Goal: Transaction & Acquisition: Obtain resource

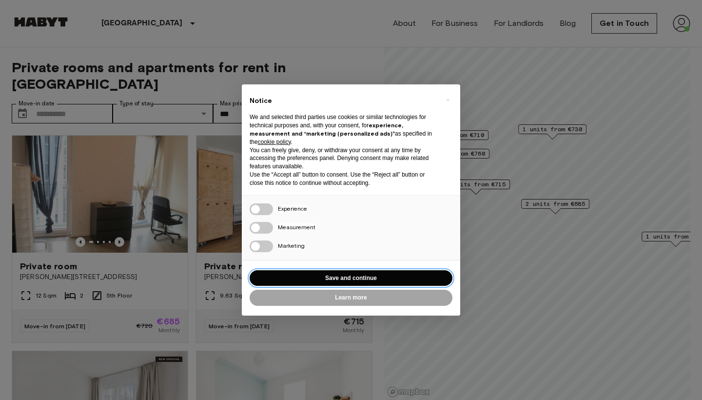
click at [349, 278] on button "Save and continue" at bounding box center [350, 278] width 203 height 16
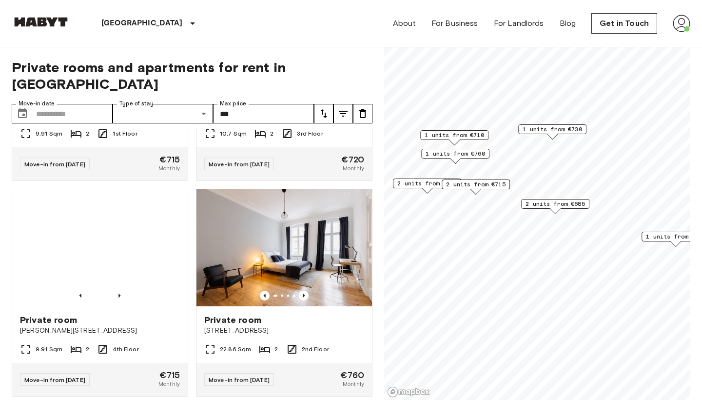
scroll to position [1238, 0]
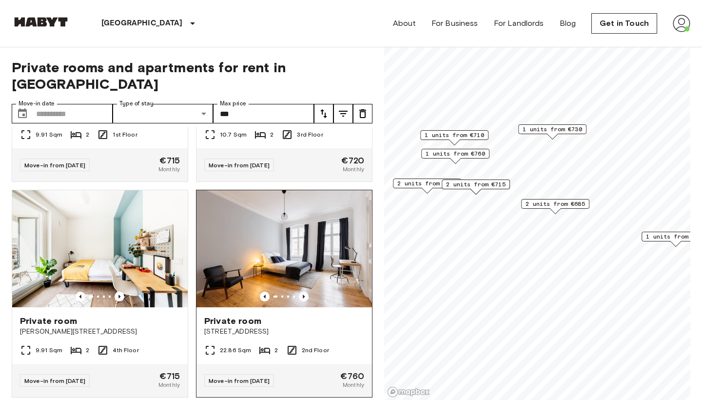
click at [270, 271] on img at bounding box center [283, 248] width 175 height 117
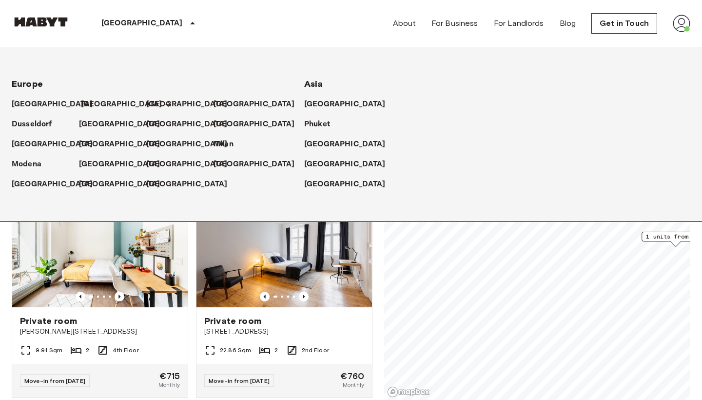
click at [90, 108] on p "[GEOGRAPHIC_DATA]" at bounding box center [121, 104] width 81 height 12
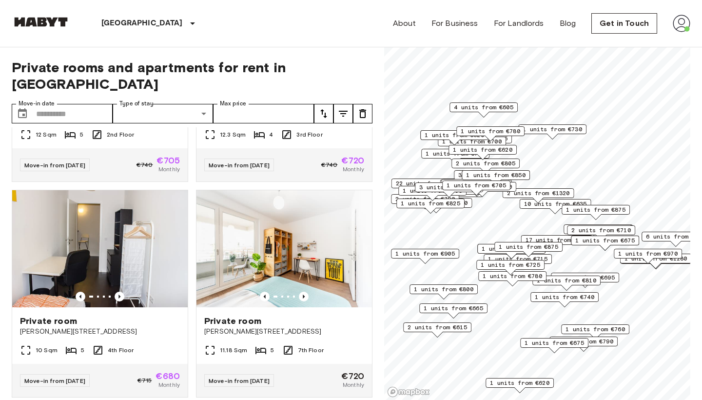
click at [344, 108] on icon "tune" at bounding box center [343, 114] width 12 height 12
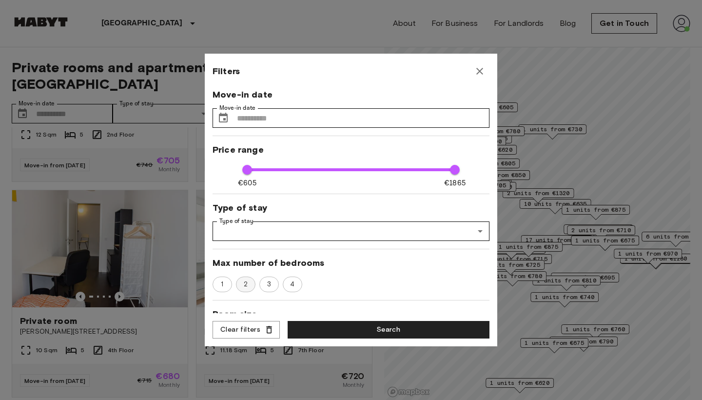
click at [246, 283] on span "2" at bounding box center [245, 284] width 15 height 10
type input "**"
click at [360, 333] on button "Search" at bounding box center [388, 330] width 202 height 18
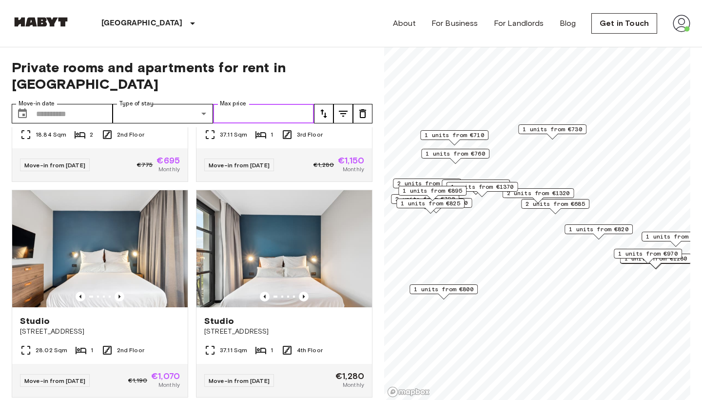
click at [269, 104] on input "Max price" at bounding box center [263, 113] width 101 height 19
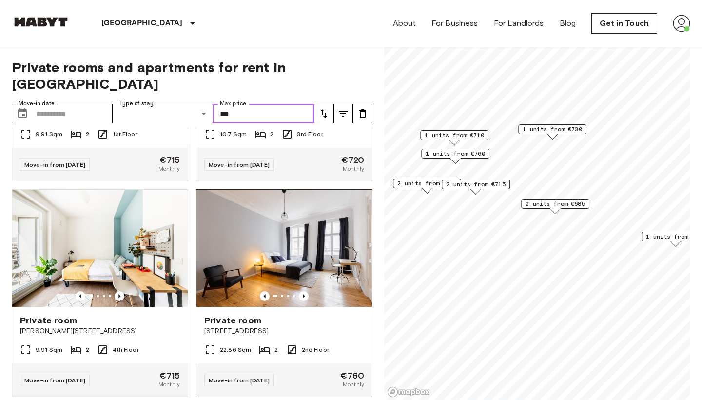
scroll to position [1238, 0]
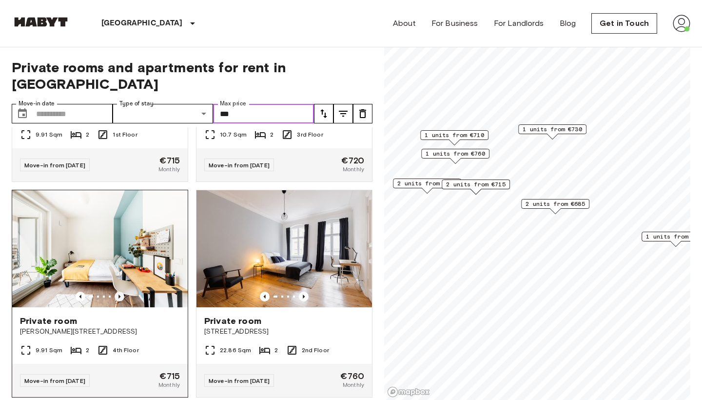
click at [120, 294] on icon "Previous image" at bounding box center [119, 296] width 2 height 4
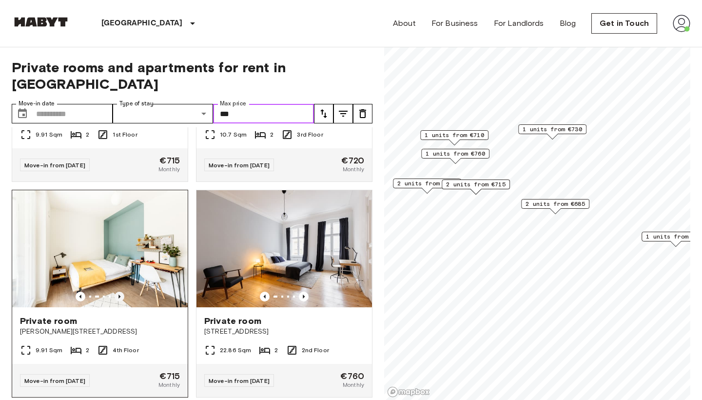
click at [120, 294] on icon "Previous image" at bounding box center [119, 296] width 2 height 4
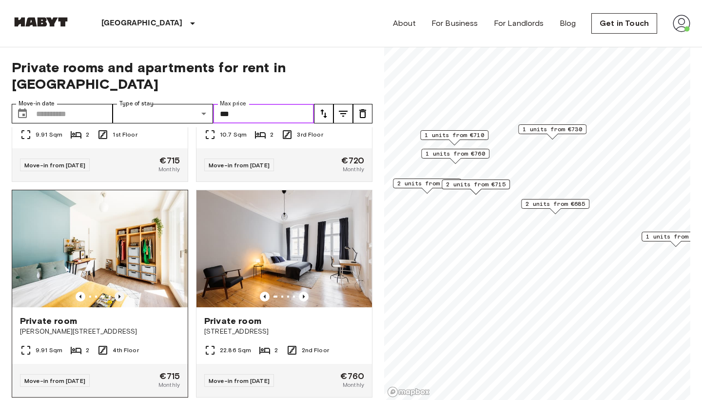
click at [120, 294] on icon "Previous image" at bounding box center [119, 296] width 2 height 4
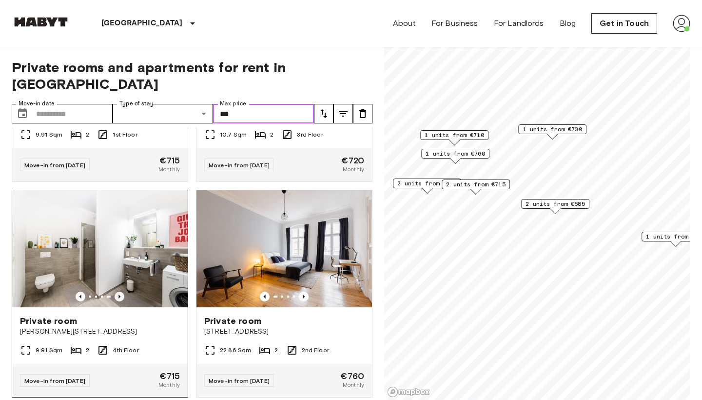
click at [120, 294] on icon "Previous image" at bounding box center [119, 296] width 2 height 4
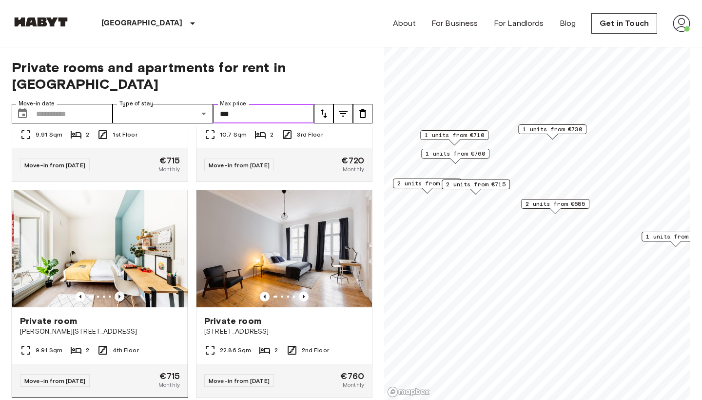
click at [120, 294] on icon "Previous image" at bounding box center [119, 296] width 2 height 4
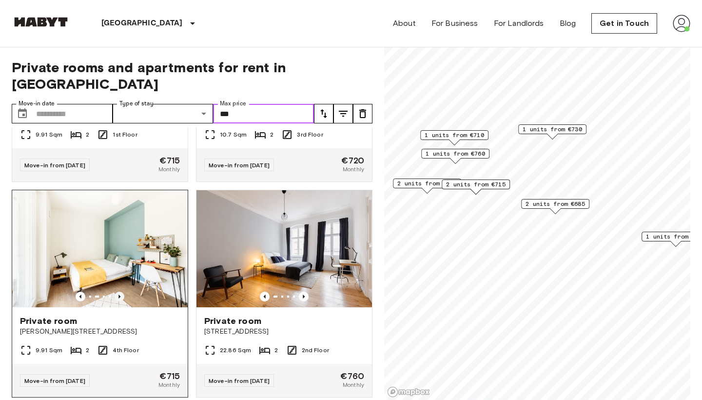
click at [120, 294] on icon "Previous image" at bounding box center [119, 296] width 2 height 4
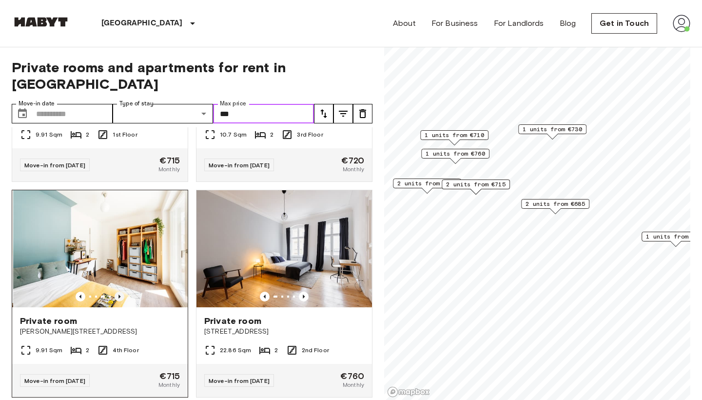
click at [120, 294] on icon "Previous image" at bounding box center [119, 296] width 2 height 4
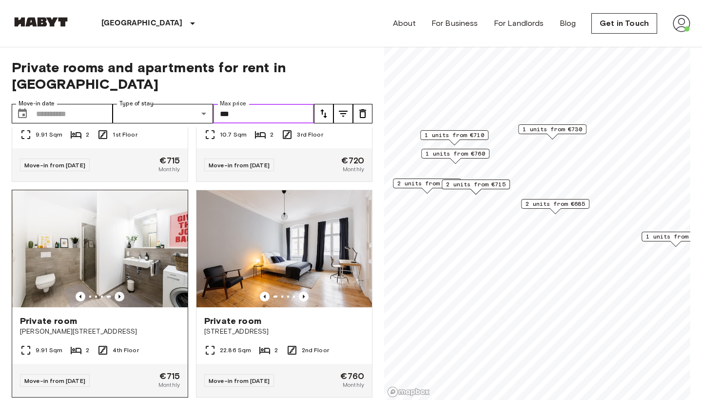
click at [120, 294] on icon "Previous image" at bounding box center [119, 296] width 2 height 4
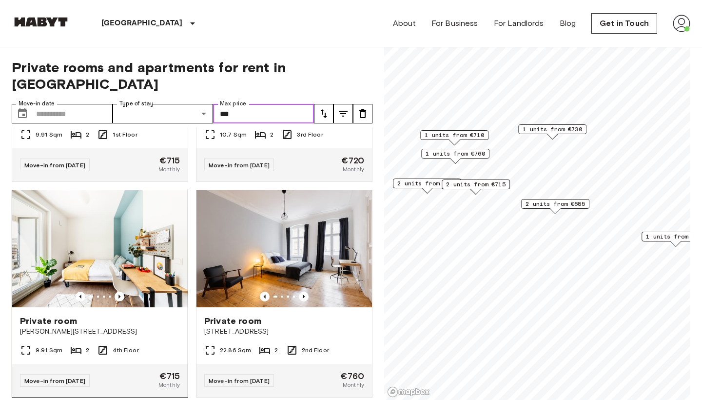
type input "***"
click at [42, 315] on span "Private room" at bounding box center [48, 321] width 57 height 12
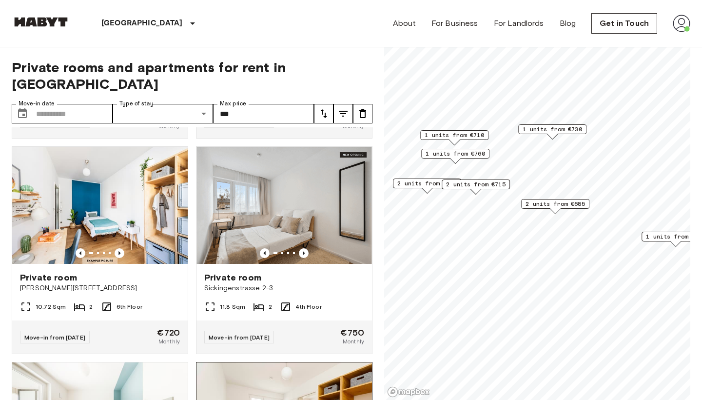
scroll to position [847, 0]
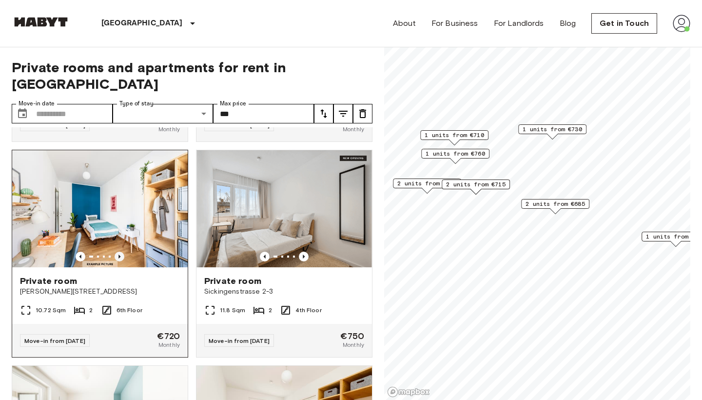
click at [120, 251] on icon "Previous image" at bounding box center [120, 256] width 10 height 10
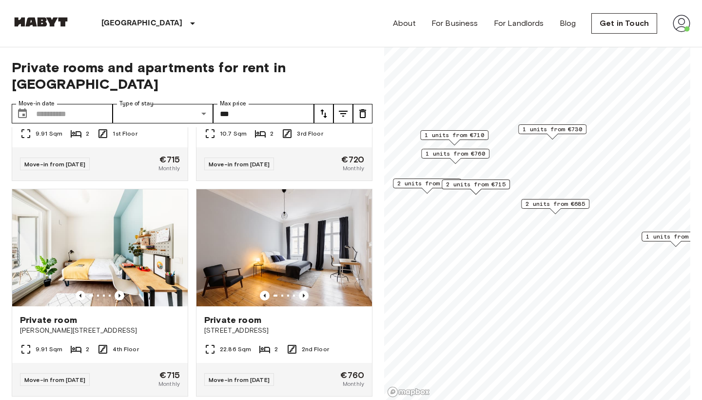
scroll to position [1238, 0]
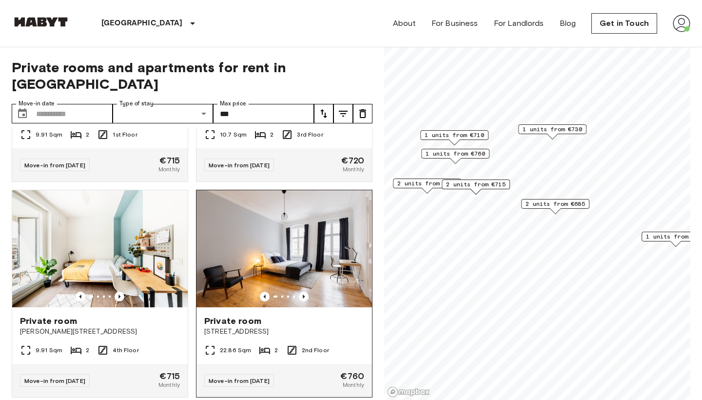
click at [274, 258] on img at bounding box center [283, 248] width 175 height 117
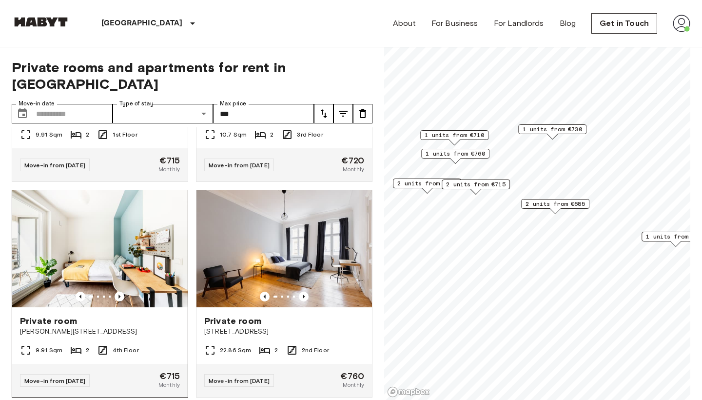
click at [113, 255] on img at bounding box center [99, 248] width 175 height 117
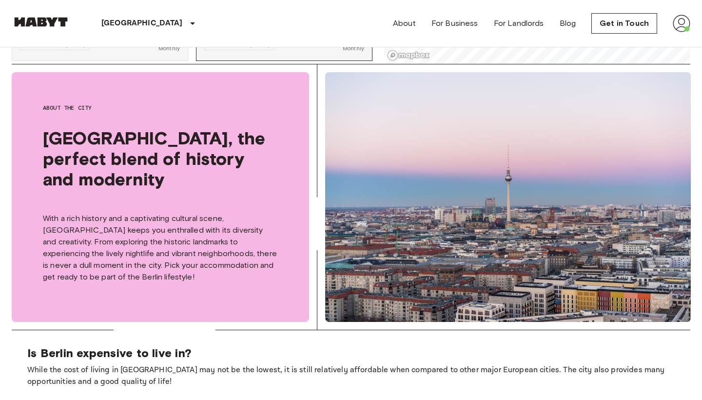
scroll to position [337, 0]
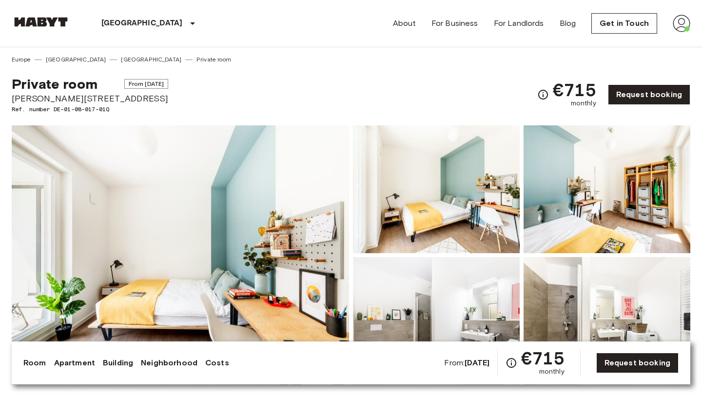
click at [130, 200] on img at bounding box center [180, 254] width 337 height 259
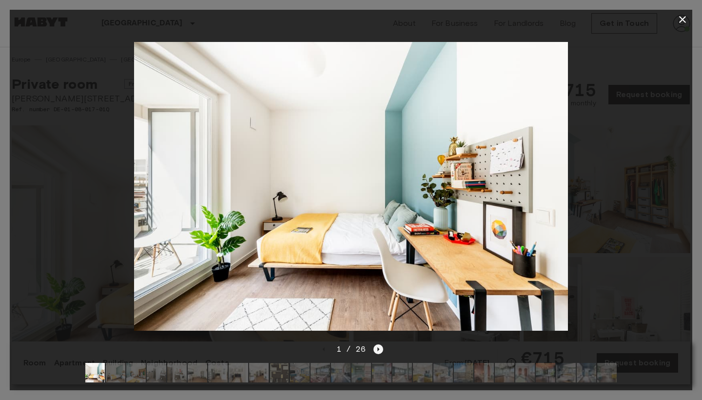
click at [379, 349] on icon "Next image" at bounding box center [378, 349] width 10 height 10
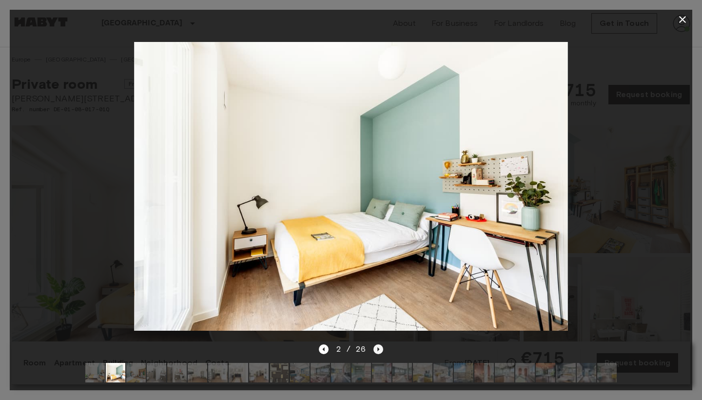
click at [379, 349] on icon "Next image" at bounding box center [378, 349] width 10 height 10
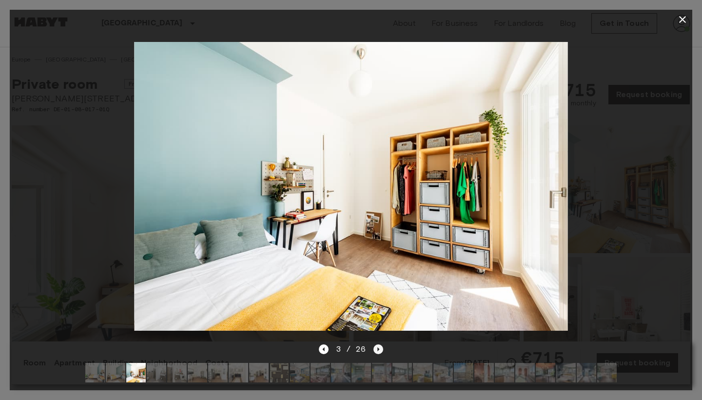
click at [379, 349] on icon "Next image" at bounding box center [378, 349] width 10 height 10
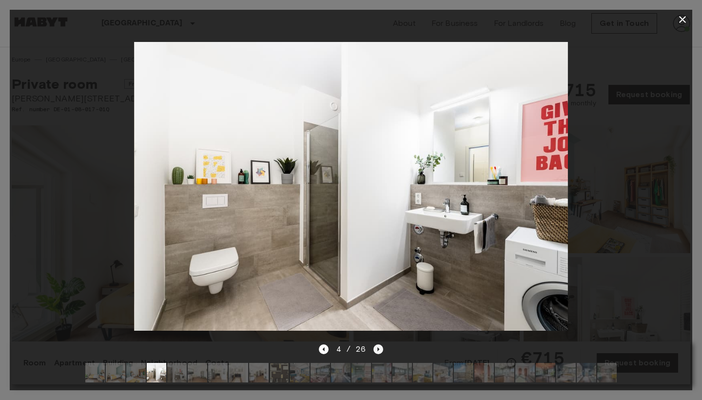
click at [379, 349] on icon "Next image" at bounding box center [378, 349] width 10 height 10
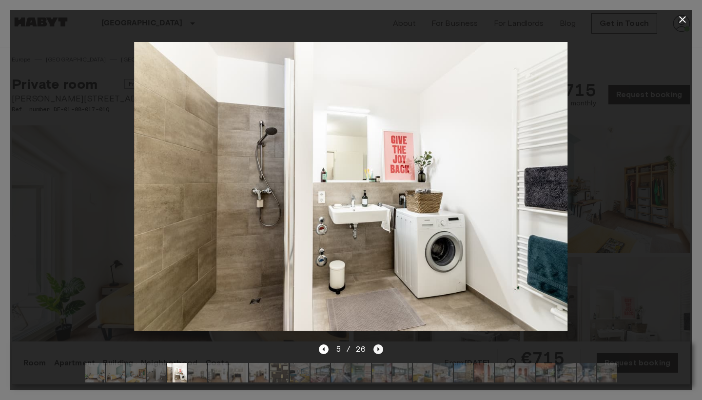
click at [379, 349] on icon "Next image" at bounding box center [378, 349] width 10 height 10
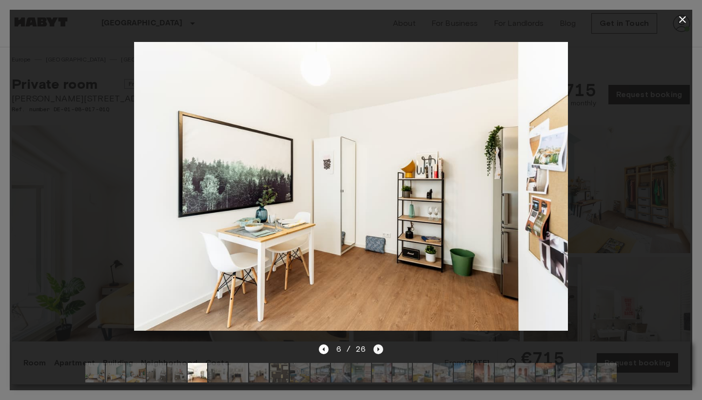
click at [379, 349] on icon "Next image" at bounding box center [378, 349] width 10 height 10
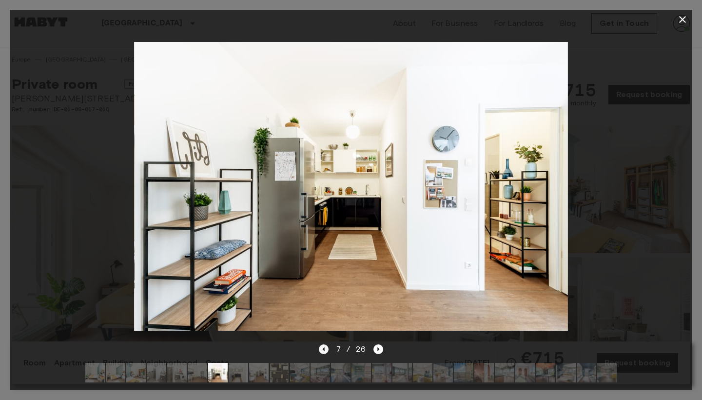
click at [322, 348] on icon "Previous image" at bounding box center [324, 349] width 10 height 10
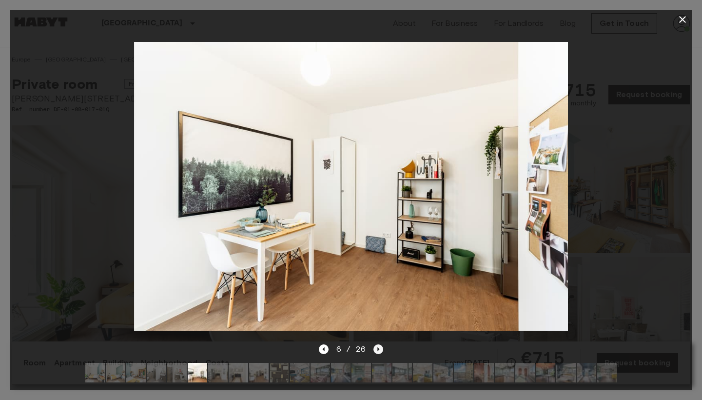
click at [378, 350] on icon "Next image" at bounding box center [379, 349] width 2 height 4
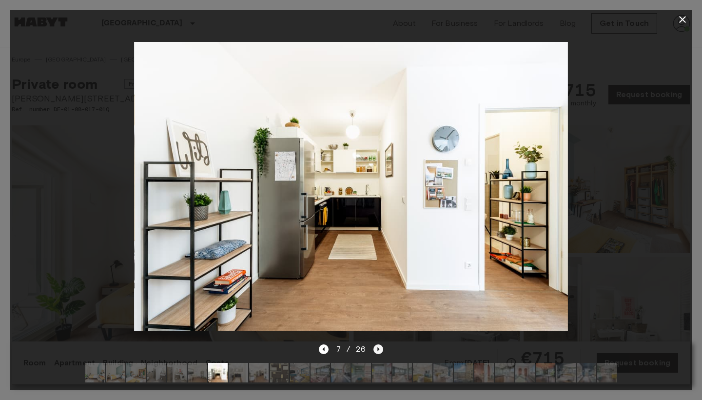
click at [378, 350] on icon "Next image" at bounding box center [379, 349] width 2 height 4
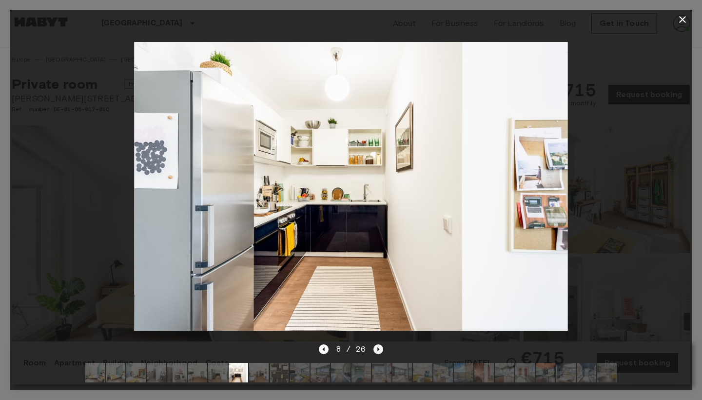
click at [378, 350] on icon "Next image" at bounding box center [379, 349] width 2 height 4
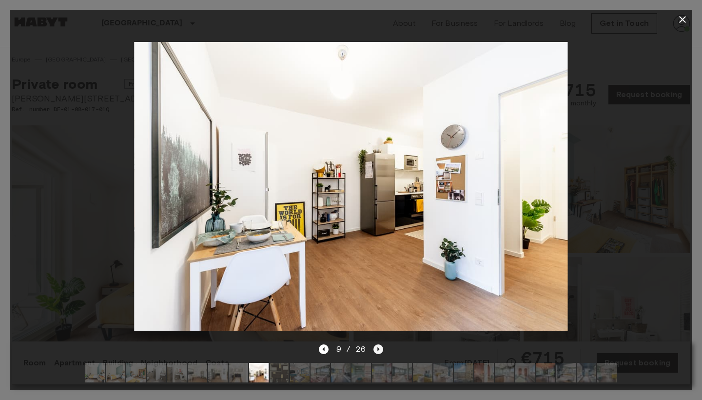
click at [378, 350] on icon "Next image" at bounding box center [379, 349] width 2 height 4
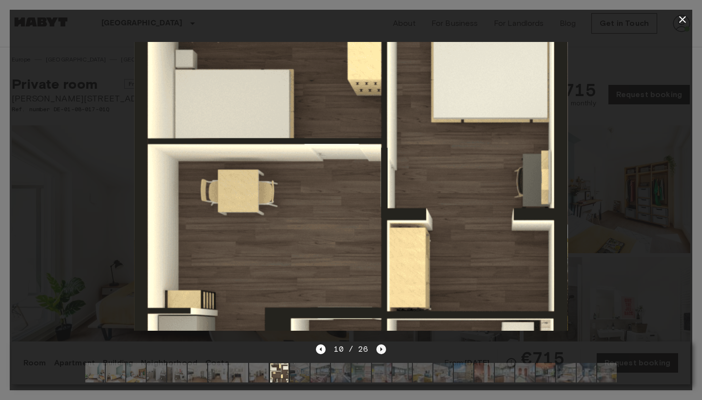
click at [377, 350] on icon "Next image" at bounding box center [381, 349] width 10 height 10
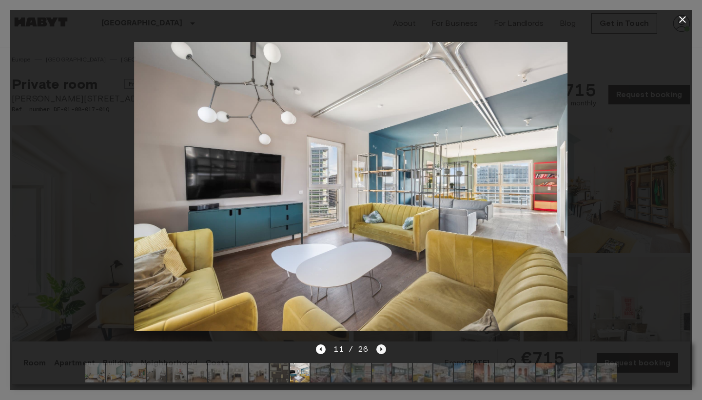
click at [377, 350] on icon "Next image" at bounding box center [381, 349] width 10 height 10
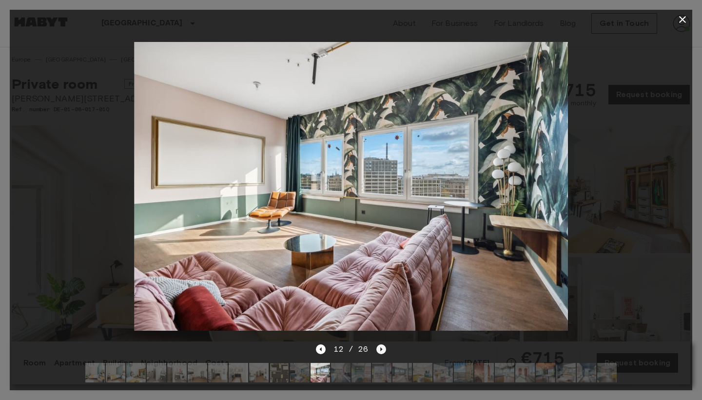
click at [377, 350] on icon "Next image" at bounding box center [381, 349] width 10 height 10
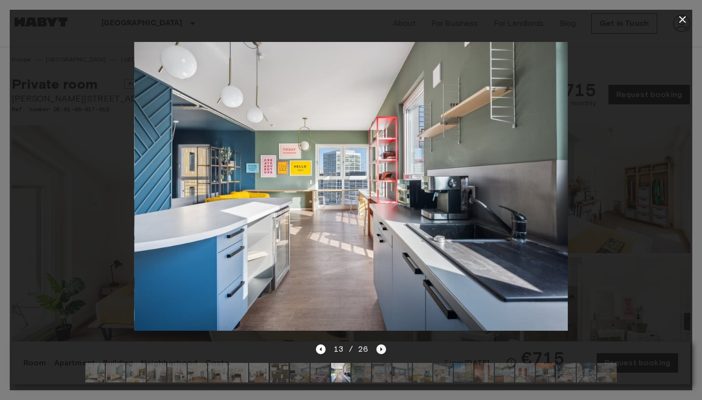
click at [379, 350] on icon "Next image" at bounding box center [381, 349] width 10 height 10
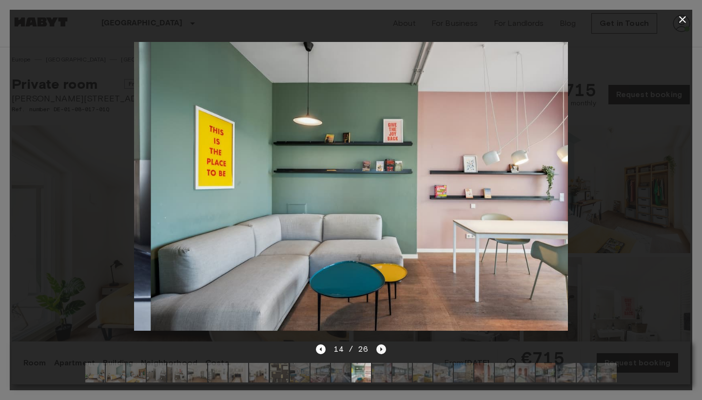
click at [379, 350] on icon "Next image" at bounding box center [381, 349] width 10 height 10
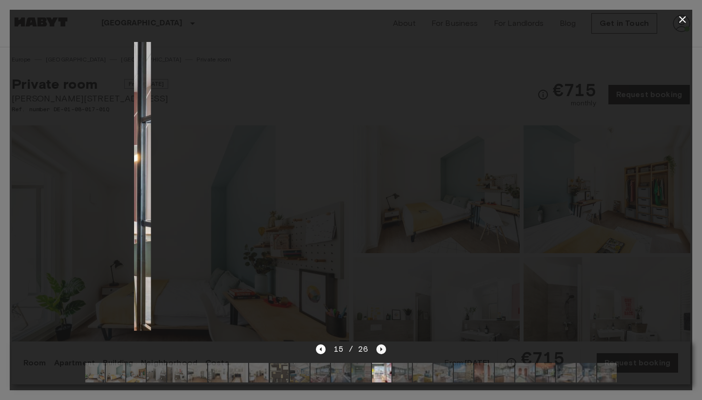
click at [379, 350] on icon "Next image" at bounding box center [381, 349] width 10 height 10
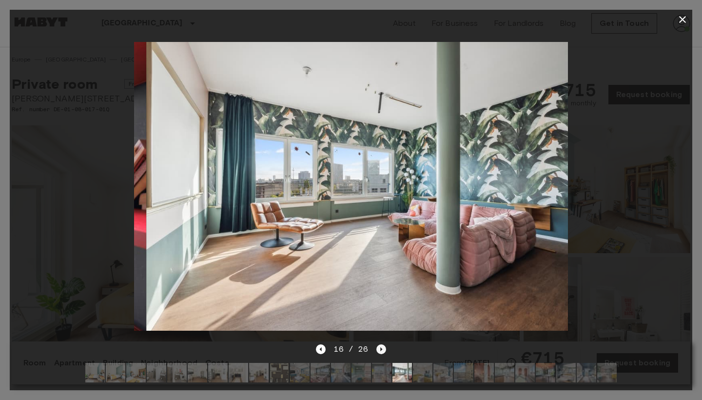
click at [379, 350] on icon "Next image" at bounding box center [381, 349] width 10 height 10
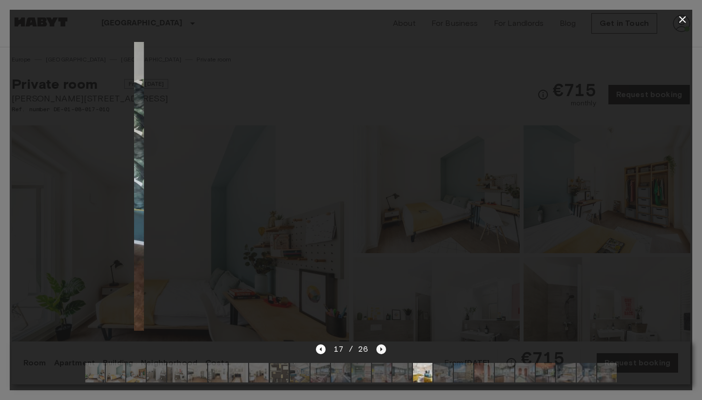
click at [379, 350] on icon "Next image" at bounding box center [381, 349] width 10 height 10
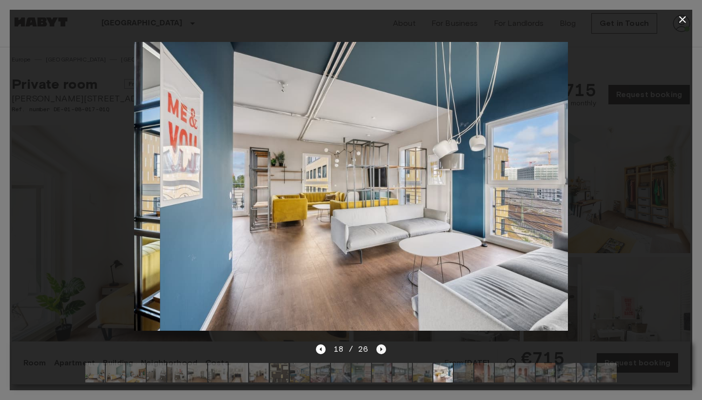
click at [379, 350] on icon "Next image" at bounding box center [381, 349] width 10 height 10
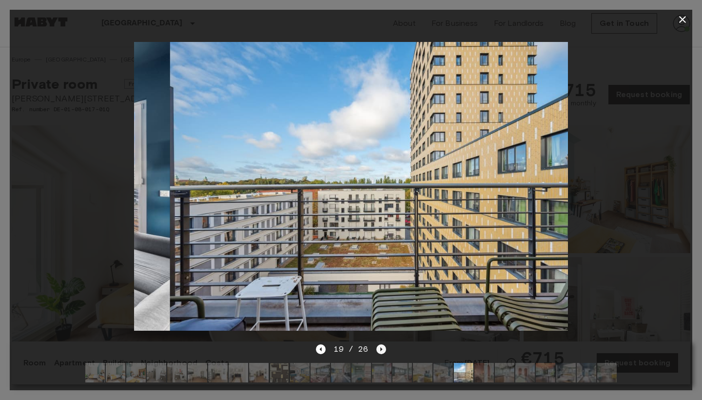
click at [379, 350] on icon "Next image" at bounding box center [381, 349] width 10 height 10
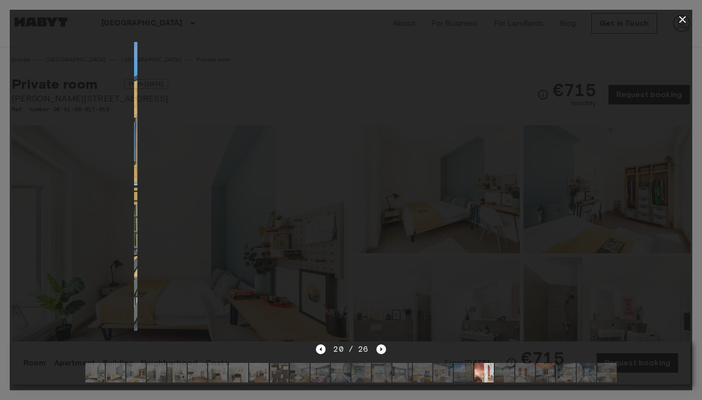
click at [379, 350] on icon "Next image" at bounding box center [381, 349] width 10 height 10
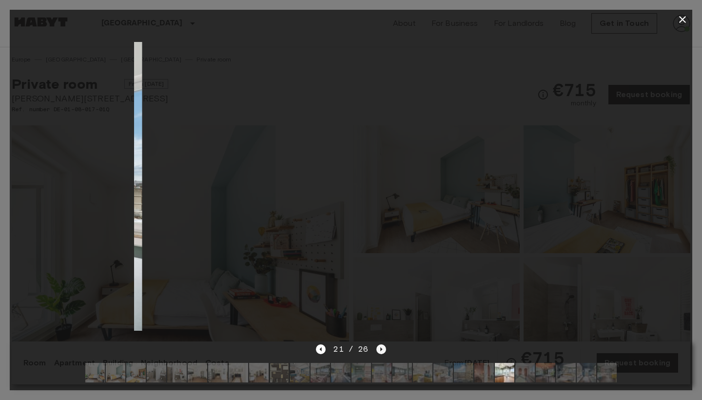
click at [379, 350] on icon "Next image" at bounding box center [381, 349] width 10 height 10
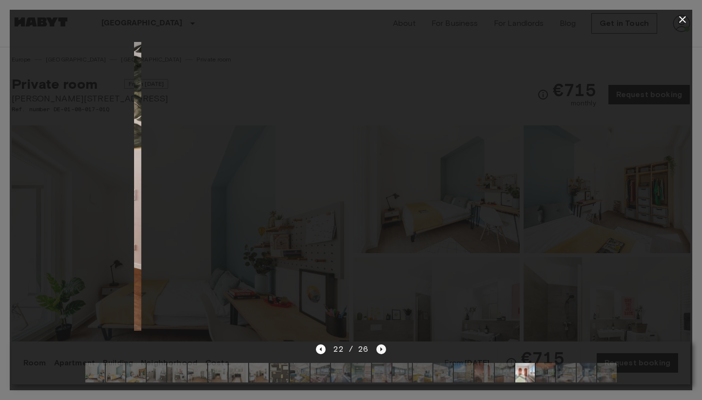
click at [379, 350] on icon "Next image" at bounding box center [381, 349] width 10 height 10
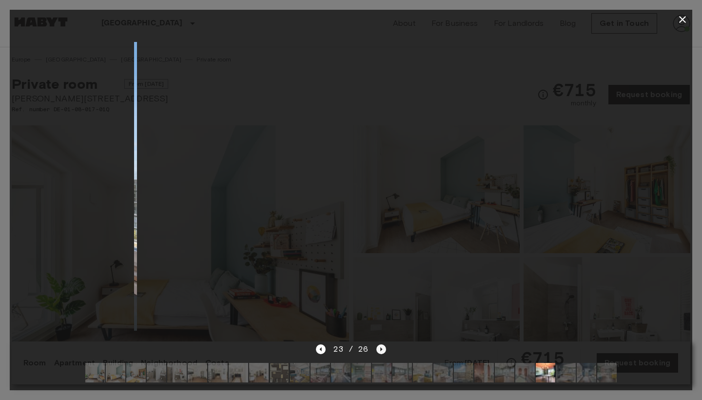
click at [379, 350] on icon "Next image" at bounding box center [381, 349] width 10 height 10
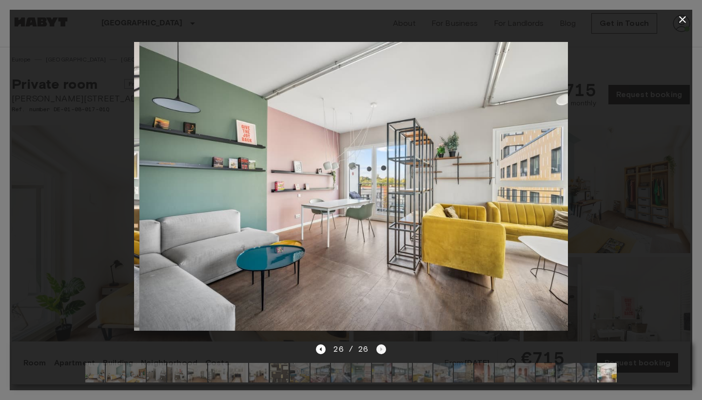
click at [379, 350] on div "26 / 26" at bounding box center [351, 349] width 70 height 12
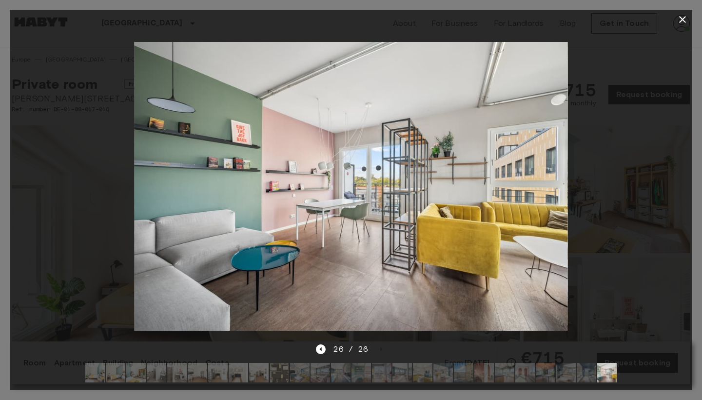
click at [90, 378] on img at bounding box center [94, 372] width 19 height 19
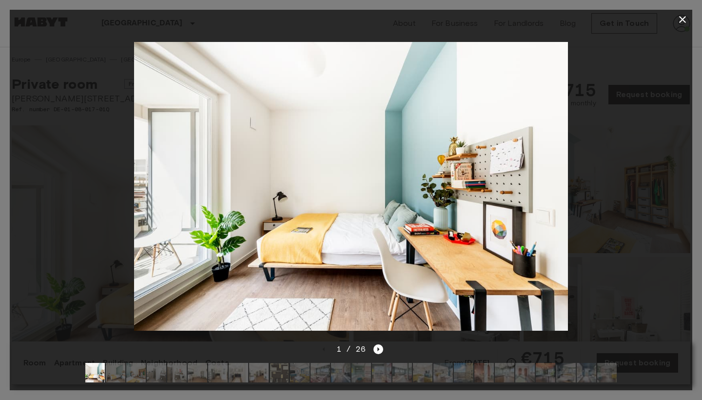
click at [684, 16] on icon "button" at bounding box center [682, 20] width 12 height 12
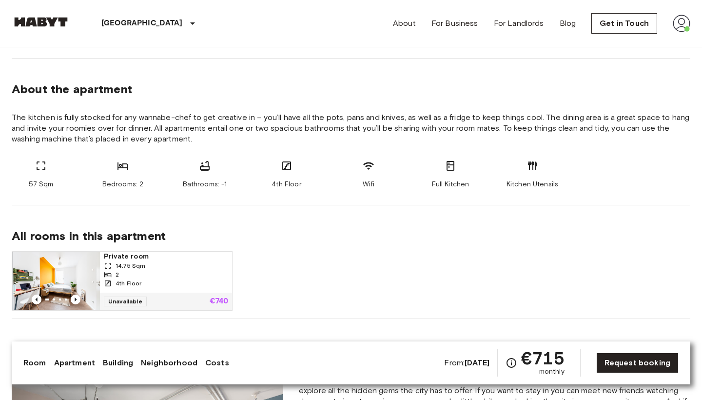
scroll to position [460, 0]
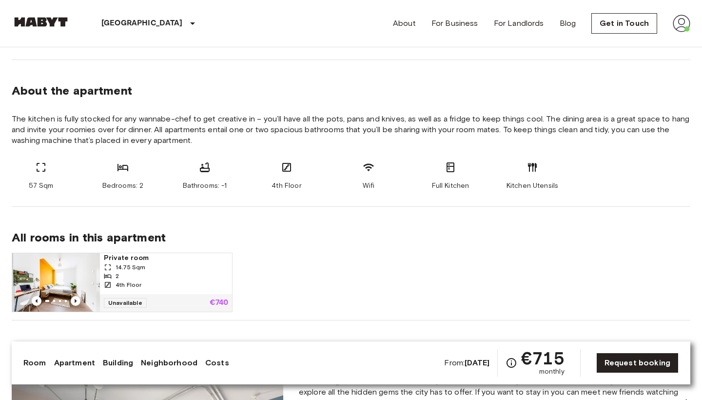
click at [76, 265] on img at bounding box center [56, 282] width 88 height 58
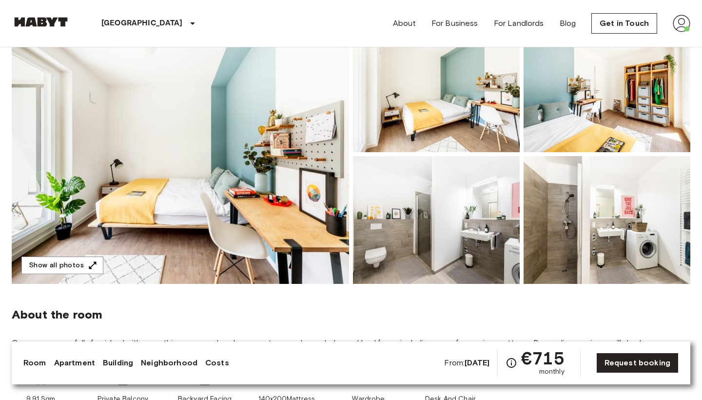
scroll to position [86, 0]
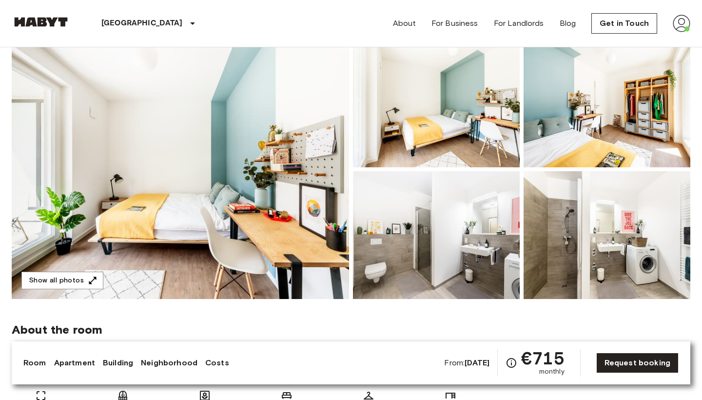
click at [265, 140] on img at bounding box center [180, 168] width 337 height 259
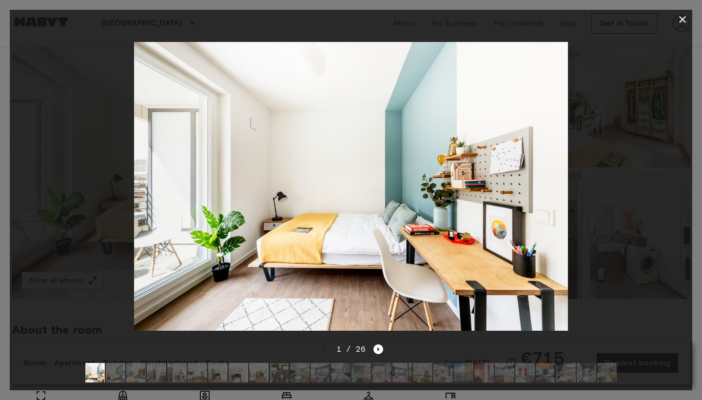
click at [684, 22] on icon "button" at bounding box center [682, 19] width 7 height 7
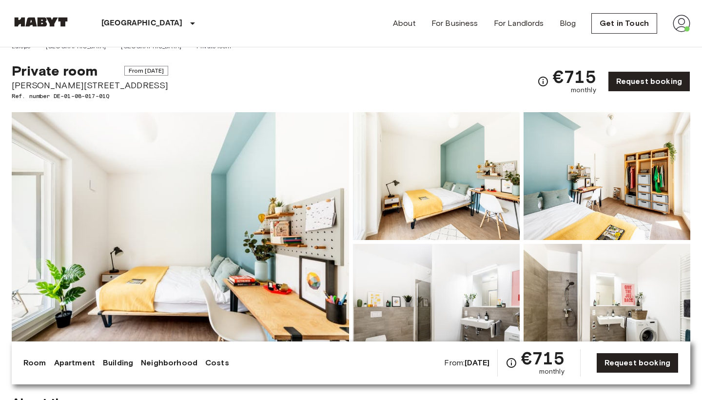
scroll to position [14, 0]
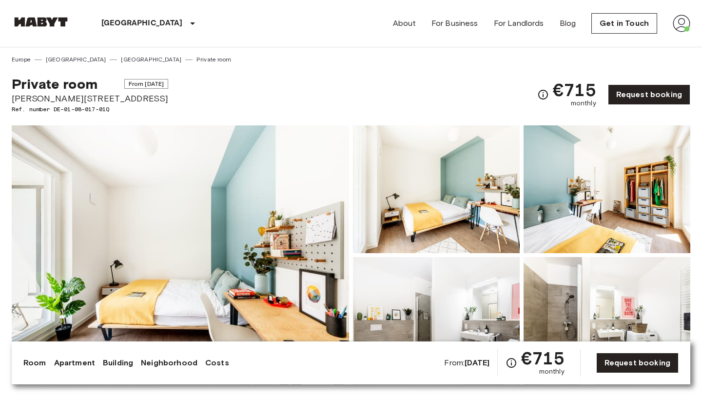
click at [239, 213] on img at bounding box center [180, 254] width 337 height 259
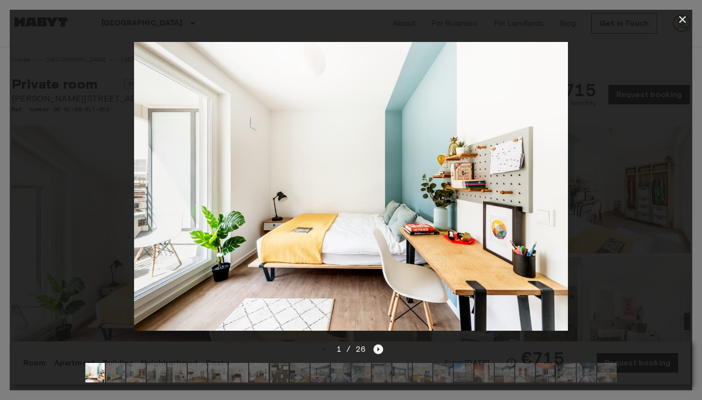
click at [379, 346] on icon "Next image" at bounding box center [378, 349] width 10 height 10
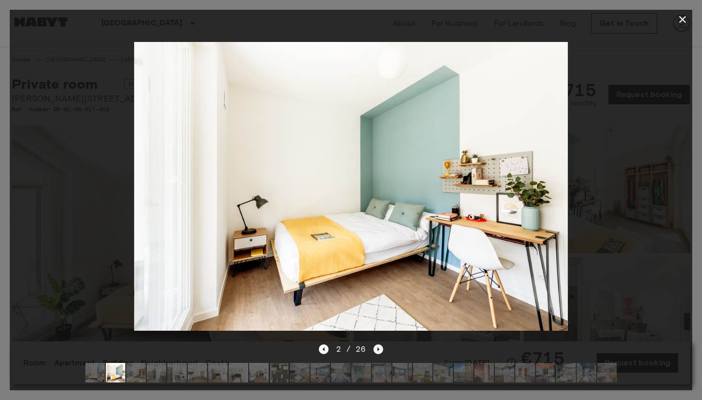
click at [379, 346] on icon "Next image" at bounding box center [378, 349] width 10 height 10
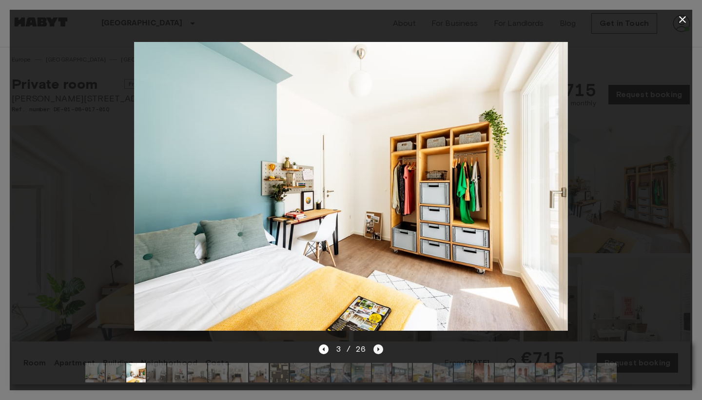
click at [379, 346] on icon "Next image" at bounding box center [378, 349] width 10 height 10
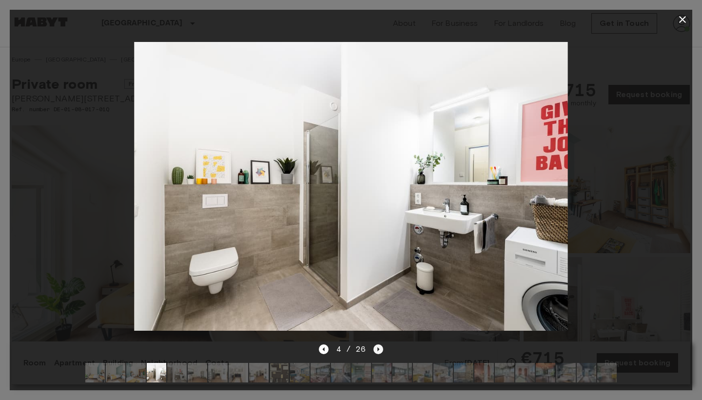
click at [379, 346] on icon "Next image" at bounding box center [378, 349] width 10 height 10
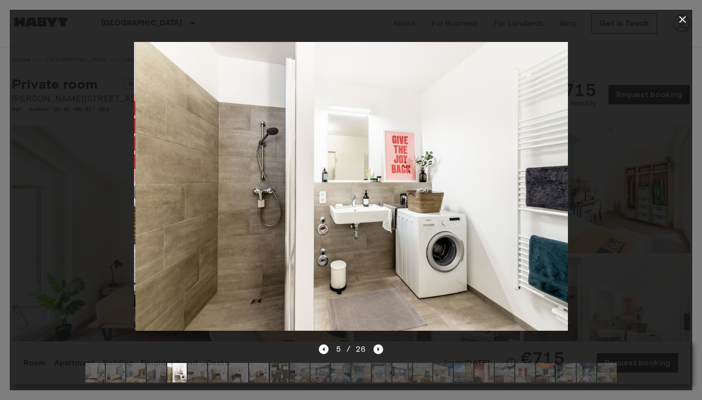
click at [379, 346] on icon "Next image" at bounding box center [378, 349] width 10 height 10
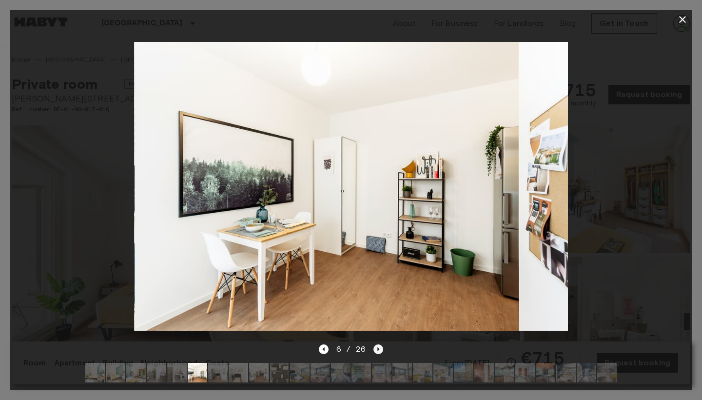
click at [379, 346] on icon "Next image" at bounding box center [378, 349] width 10 height 10
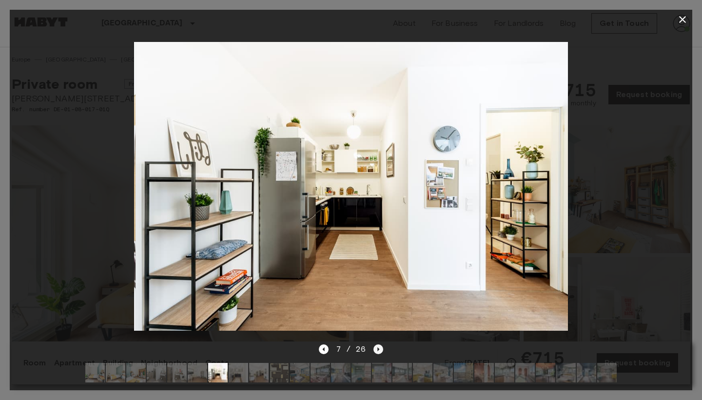
click at [379, 346] on icon "Next image" at bounding box center [378, 349] width 10 height 10
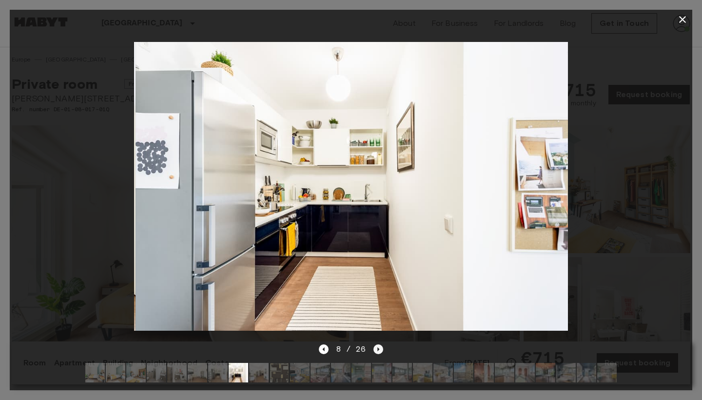
click at [379, 346] on icon "Next image" at bounding box center [378, 349] width 10 height 10
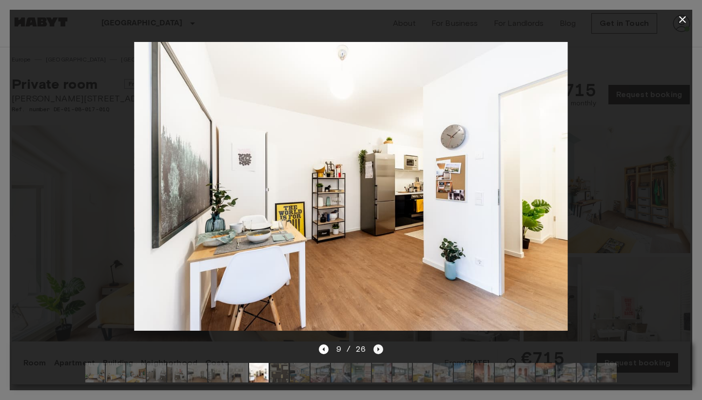
click at [379, 346] on icon "Next image" at bounding box center [378, 349] width 10 height 10
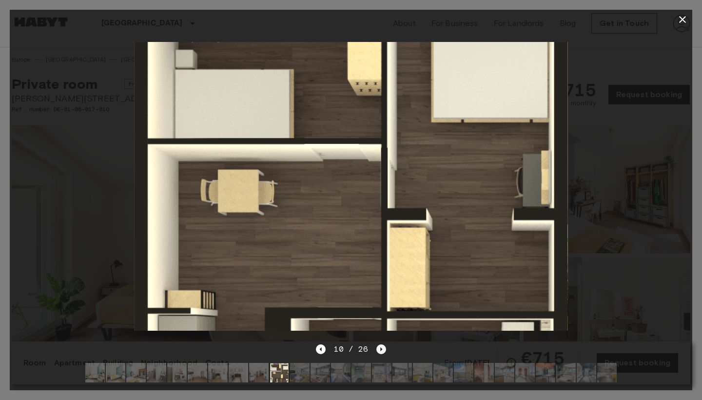
click at [379, 346] on icon "Next image" at bounding box center [381, 349] width 10 height 10
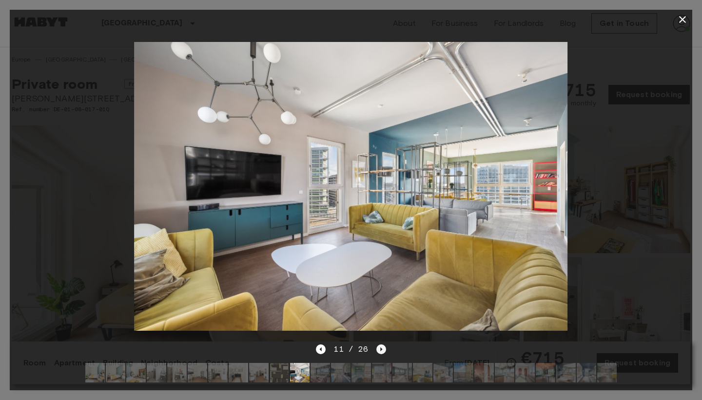
click at [379, 346] on icon "Next image" at bounding box center [381, 349] width 10 height 10
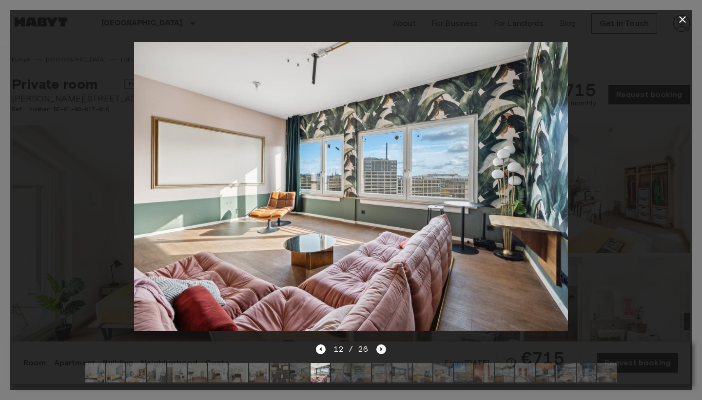
click at [379, 346] on icon "Next image" at bounding box center [381, 349] width 10 height 10
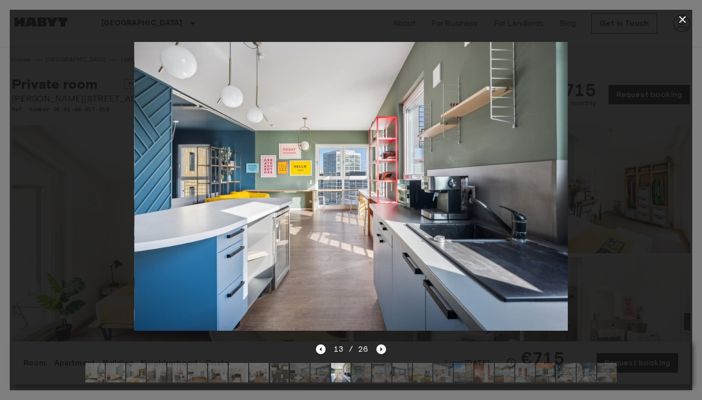
click at [379, 346] on icon "Next image" at bounding box center [381, 349] width 10 height 10
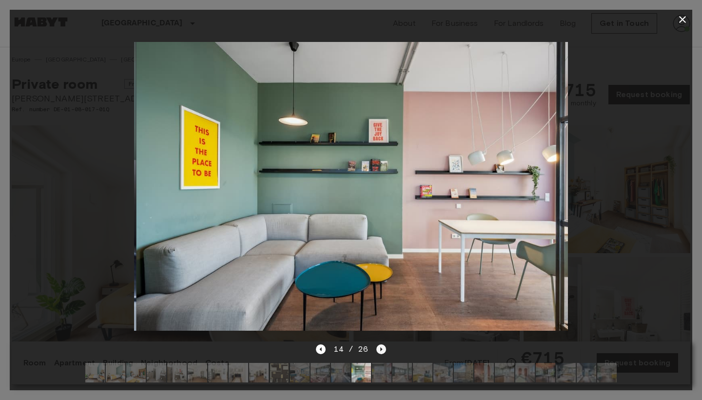
click at [379, 346] on icon "Next image" at bounding box center [381, 349] width 10 height 10
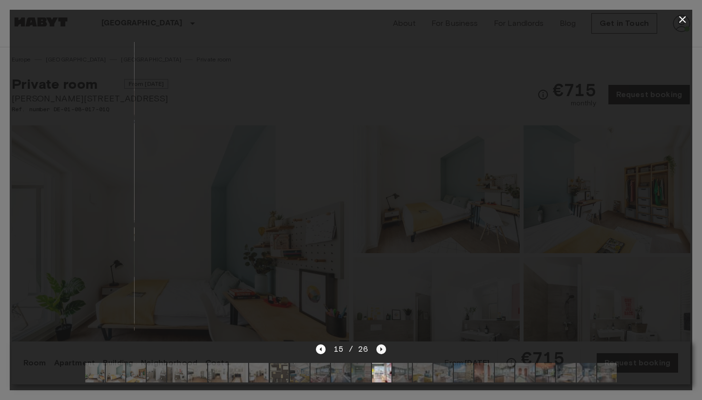
click at [379, 346] on icon "Next image" at bounding box center [381, 349] width 10 height 10
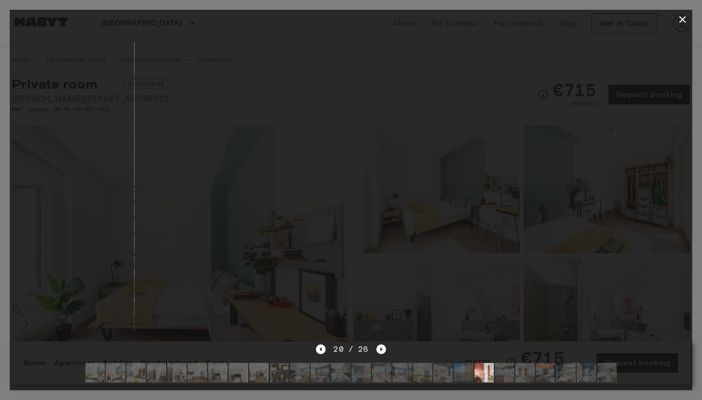
click at [379, 346] on icon "Next image" at bounding box center [381, 349] width 10 height 10
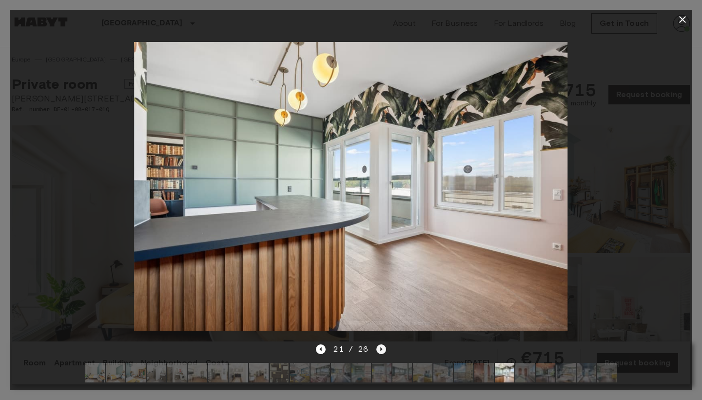
click at [379, 346] on icon "Next image" at bounding box center [381, 349] width 10 height 10
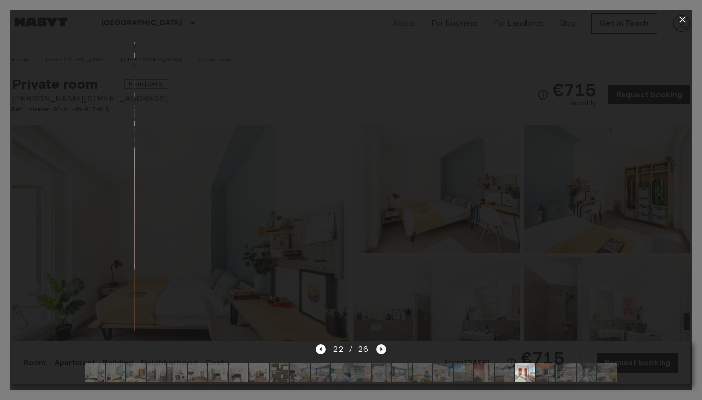
click at [379, 346] on icon "Next image" at bounding box center [381, 349] width 10 height 10
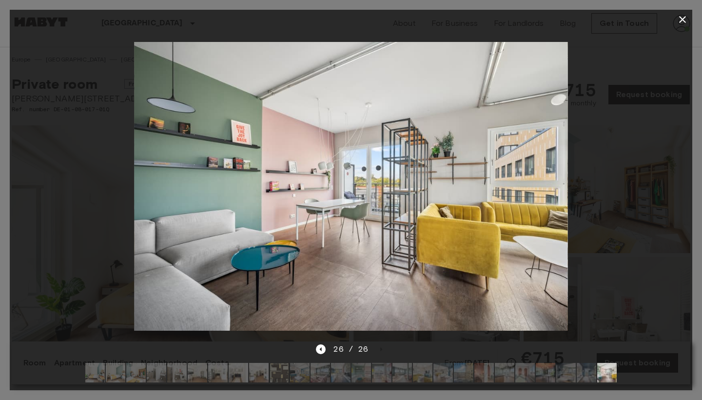
click at [683, 20] on icon "button" at bounding box center [682, 19] width 7 height 7
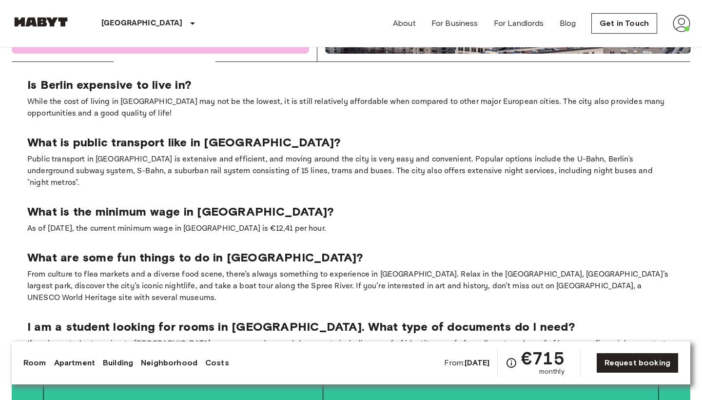
scroll to position [1875, 0]
